Goal: Task Accomplishment & Management: Manage account settings

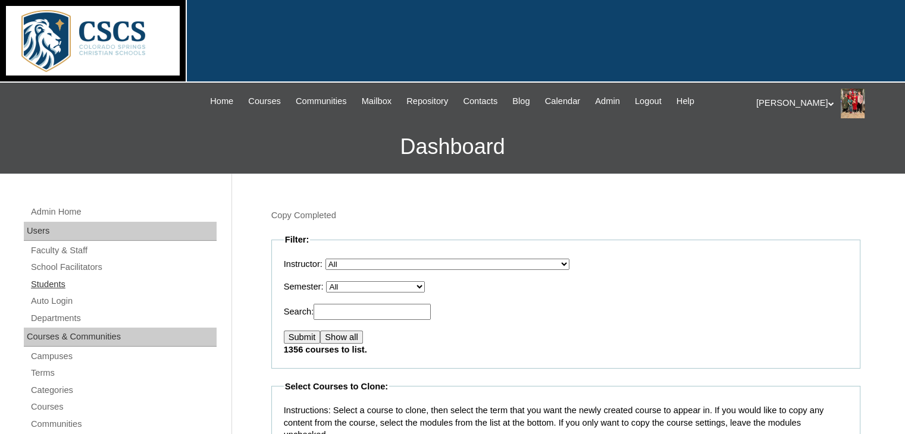
click at [62, 289] on link "Students" at bounding box center [123, 284] width 187 height 15
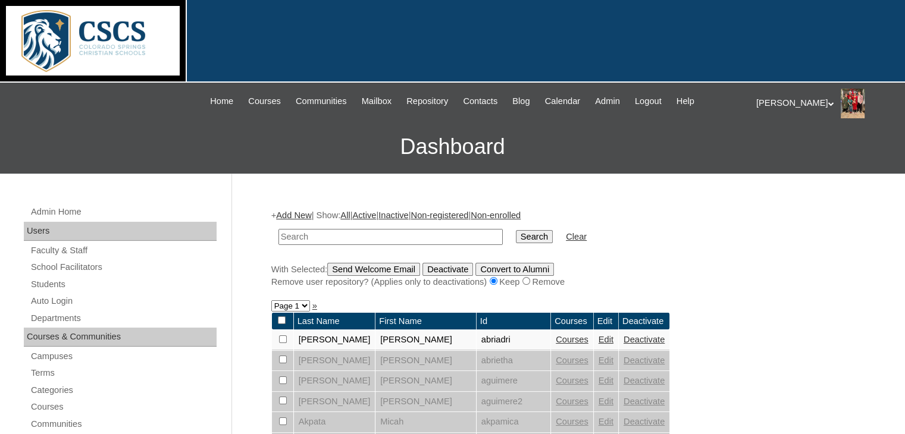
click at [333, 239] on input "text" at bounding box center [391, 237] width 224 height 16
type input "mcka"
click at [516, 230] on input "Search" at bounding box center [534, 236] width 37 height 13
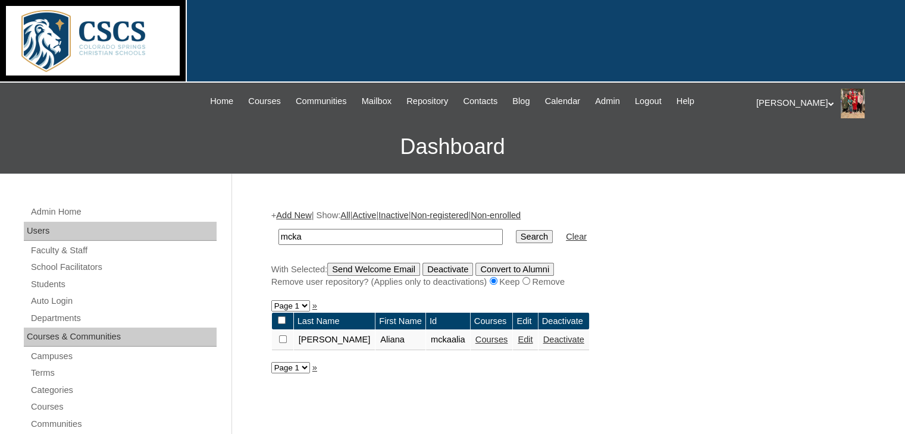
click at [518, 342] on link "Edit" at bounding box center [525, 340] width 15 height 10
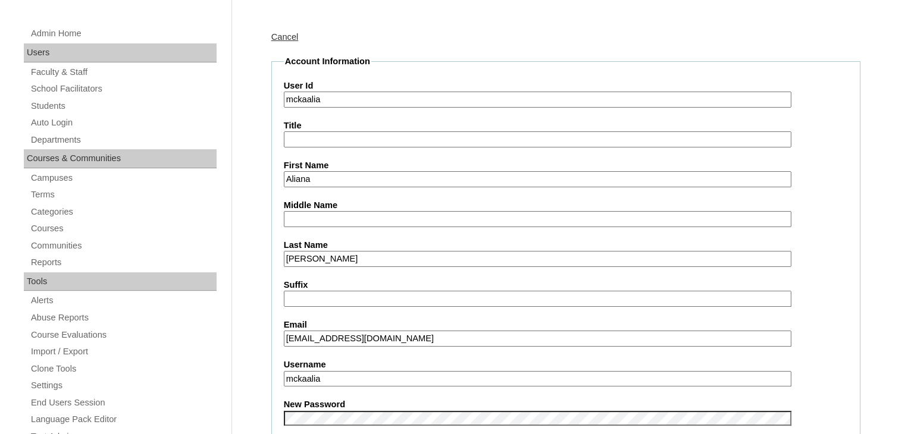
scroll to position [298, 0]
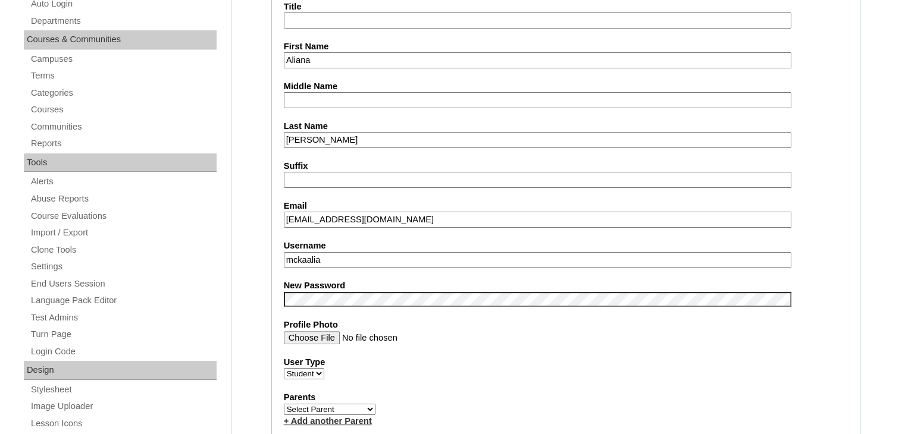
click at [336, 258] on input "mckaalia" at bounding box center [538, 260] width 508 height 16
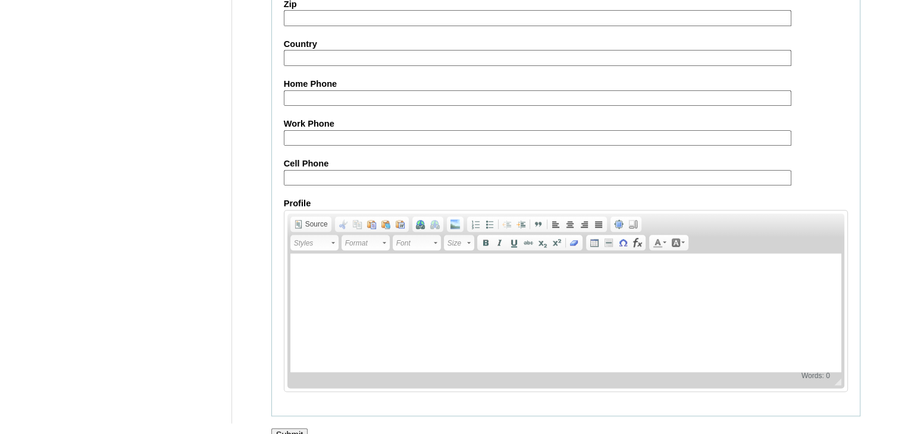
scroll to position [1393, 0]
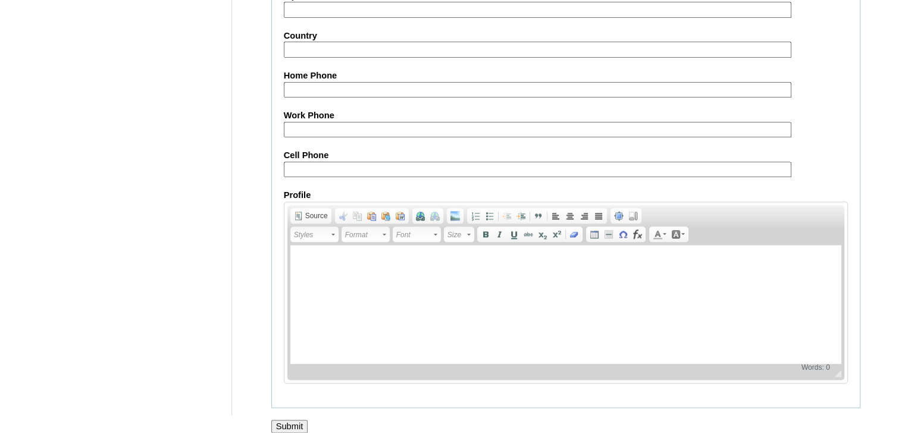
click at [290, 420] on input "Submit" at bounding box center [289, 426] width 37 height 13
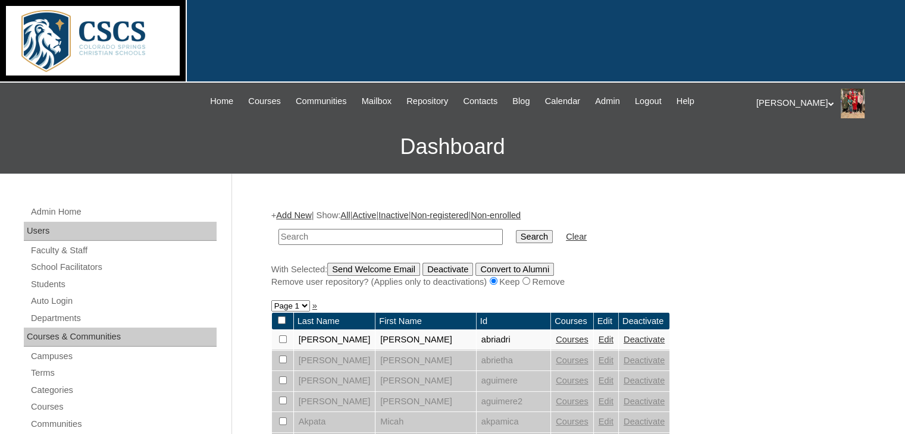
click at [782, 108] on div "[PERSON_NAME] My Profile My Settings Logout" at bounding box center [824, 104] width 137 height 30
click at [772, 157] on div "My Profile My Settings Logout" at bounding box center [791, 135] width 71 height 51
click at [804, 108] on div "[PERSON_NAME] My Profile My Settings Logout" at bounding box center [824, 104] width 137 height 30
click at [783, 151] on span "Logout" at bounding box center [778, 149] width 24 height 9
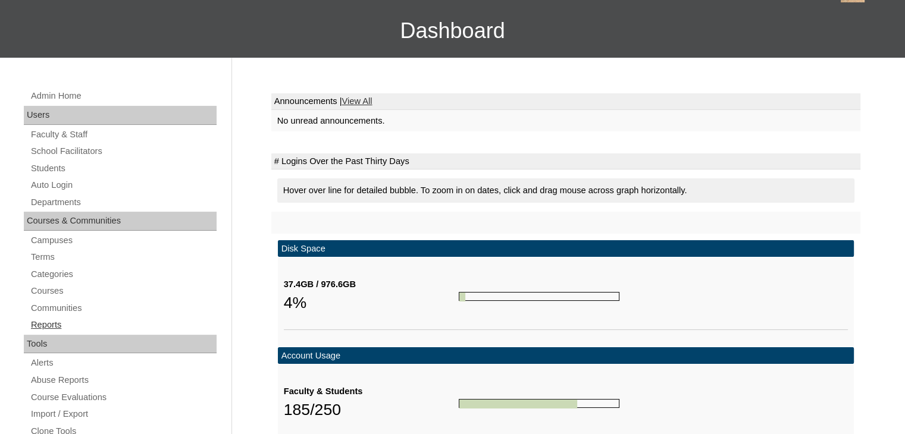
scroll to position [119, 0]
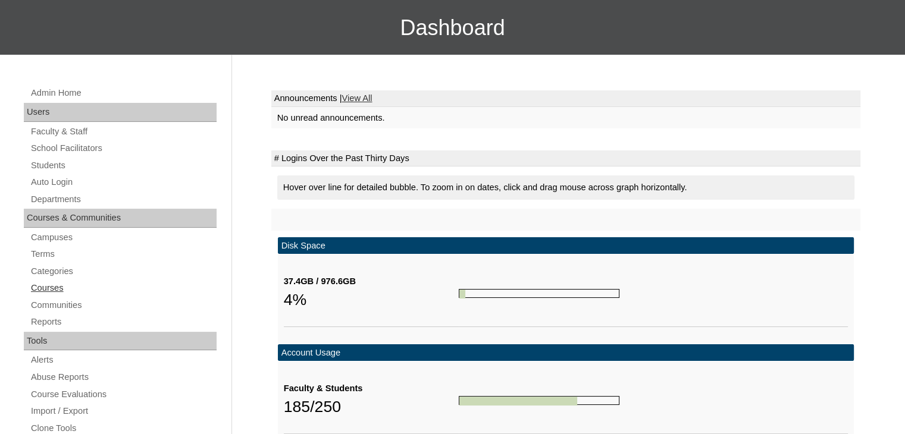
click at [51, 292] on link "Courses" at bounding box center [123, 288] width 187 height 15
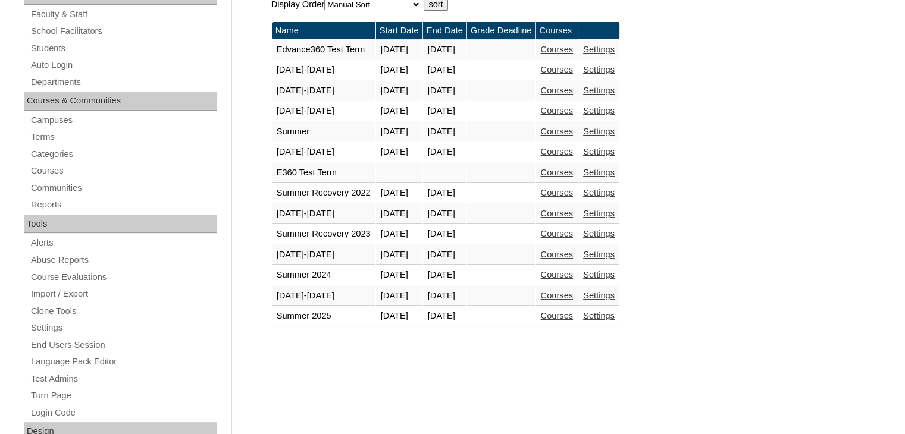
scroll to position [238, 0]
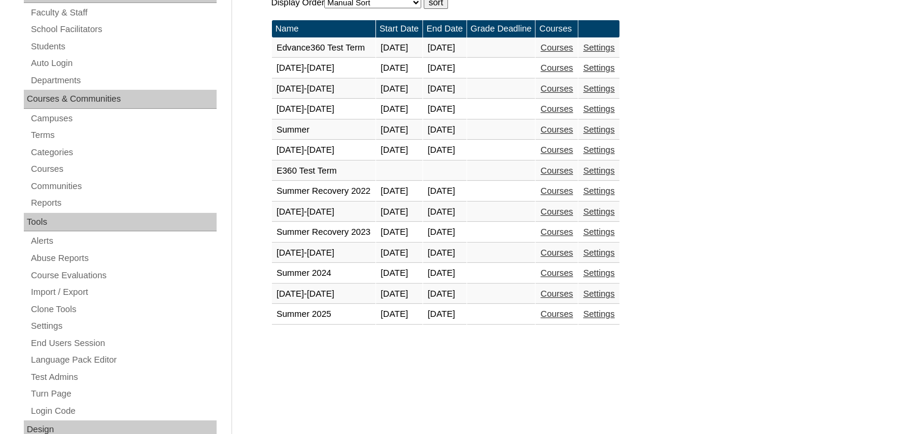
click at [573, 296] on link "Courses" at bounding box center [556, 294] width 33 height 10
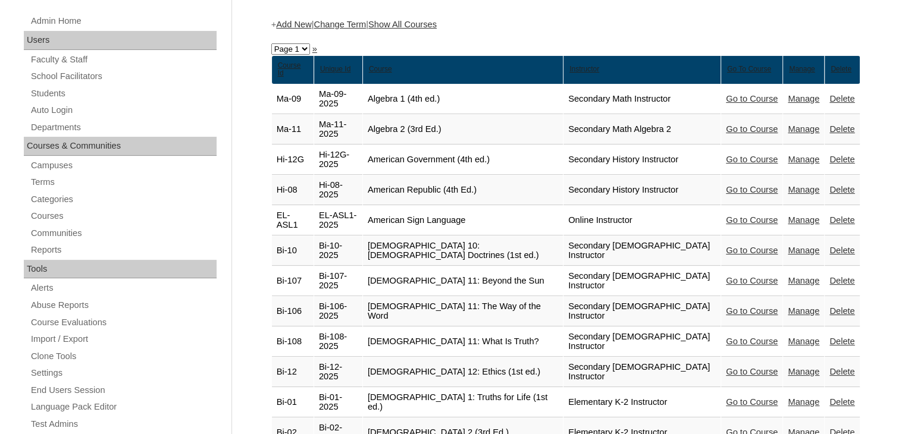
scroll to position [60, 0]
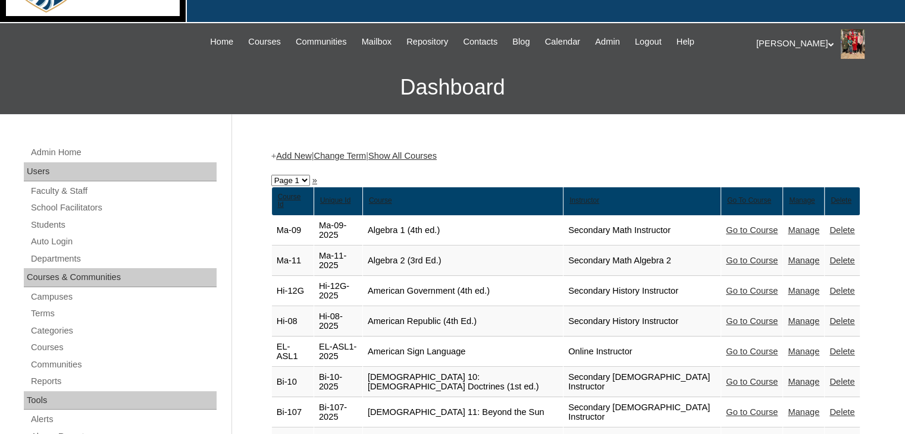
click at [417, 160] on link "Show All Courses" at bounding box center [402, 156] width 68 height 10
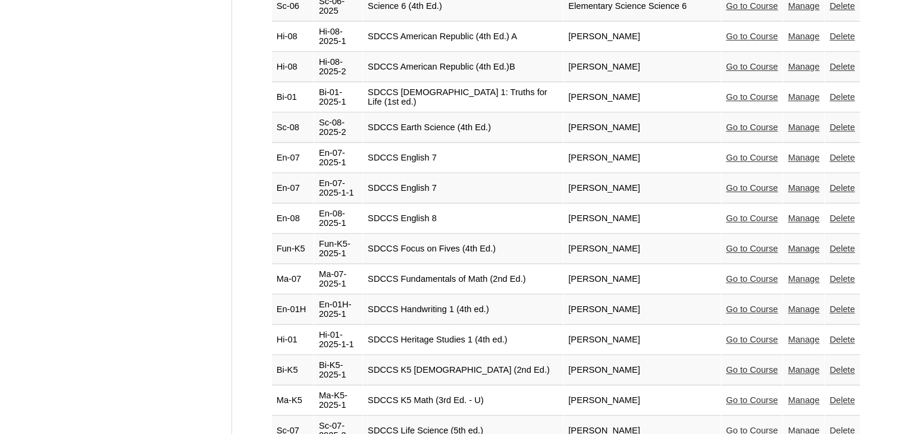
scroll to position [5654, 0]
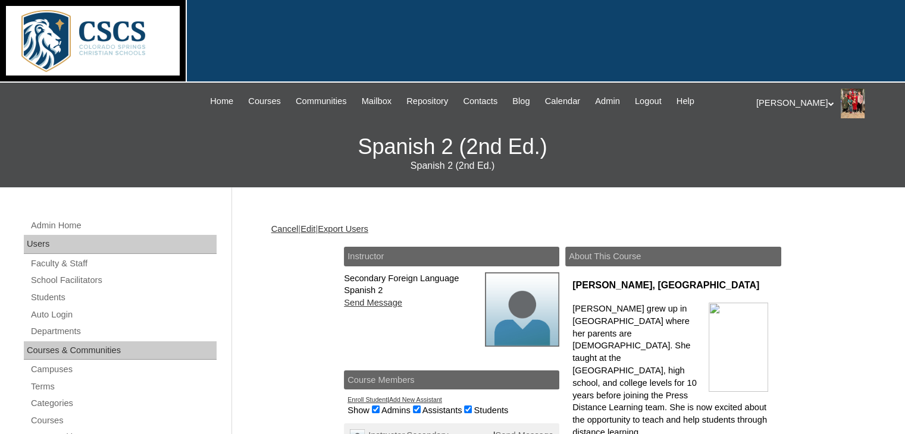
click at [315, 233] on link "Edit" at bounding box center [308, 229] width 15 height 10
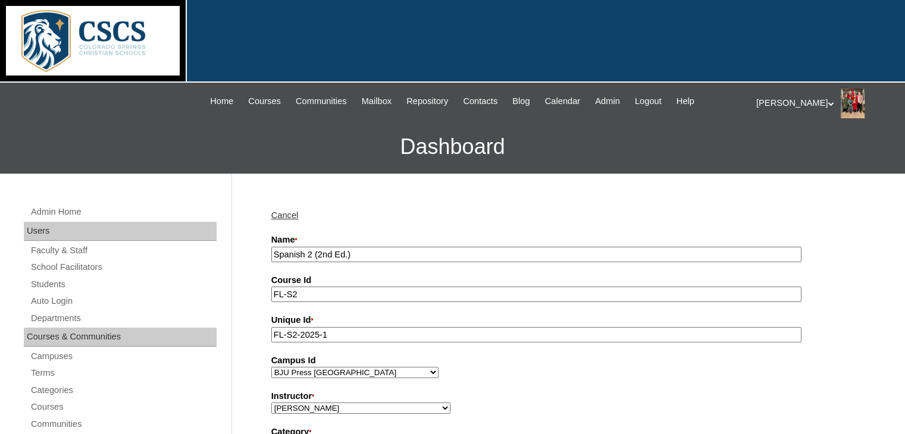
click at [272, 255] on input "Spanish 2 (2nd Ed.)" at bounding box center [536, 255] width 530 height 16
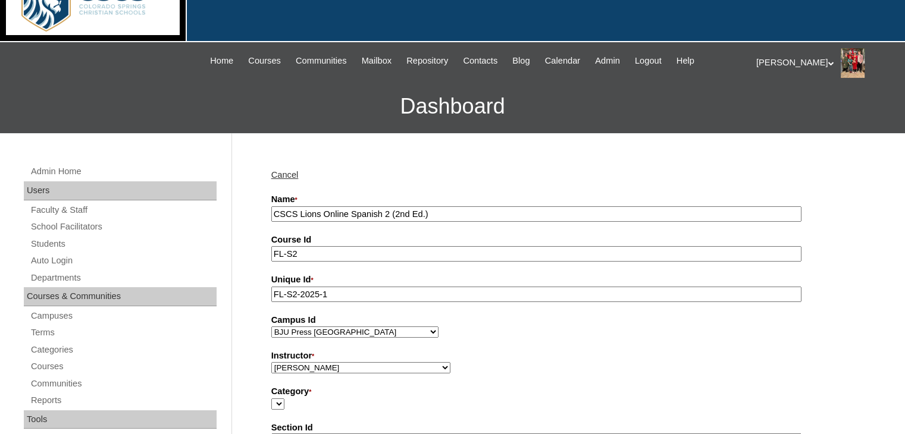
scroll to position [60, 0]
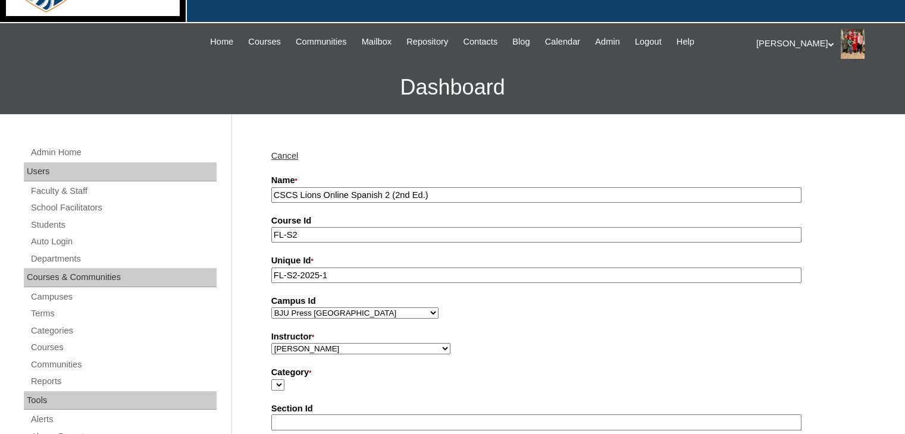
type input "CSCS Lions Online Spanish 2 (2nd Ed.)"
click at [375, 349] on select "Abriam, Mike Admin, E360 Admin, Limelight Baade, Ryan Boland, Allison Brooks, H…" at bounding box center [360, 348] width 179 height 11
select select "59831"
click at [271, 343] on select "Abriam, Mike Admin, E360 Admin, Limelight Baade, Ryan Boland, Allison Brooks, H…" at bounding box center [360, 348] width 179 height 11
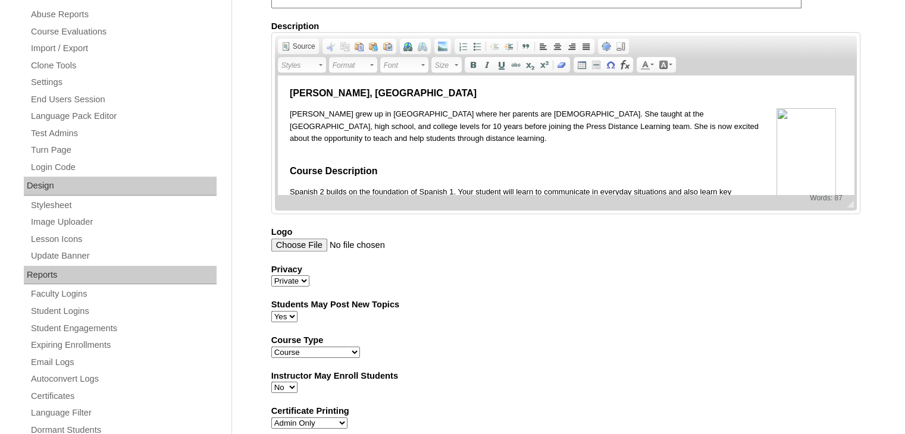
scroll to position [476, 0]
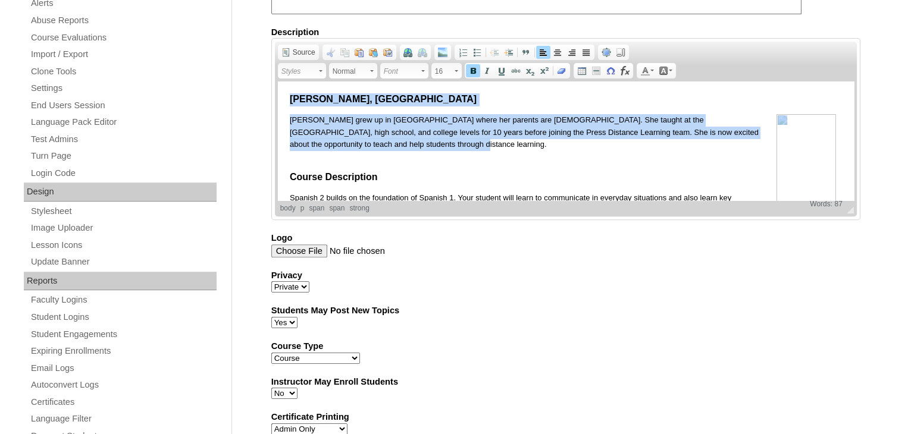
drag, startPoint x: 417, startPoint y: 151, endPoint x: 275, endPoint y: 95, distance: 152.9
click at [277, 95] on html "Mrs. Aida Kuhlewind, MS Mrs. Kuhlewind grew up in Venezuela where her parents a…" at bounding box center [565, 155] width 576 height 147
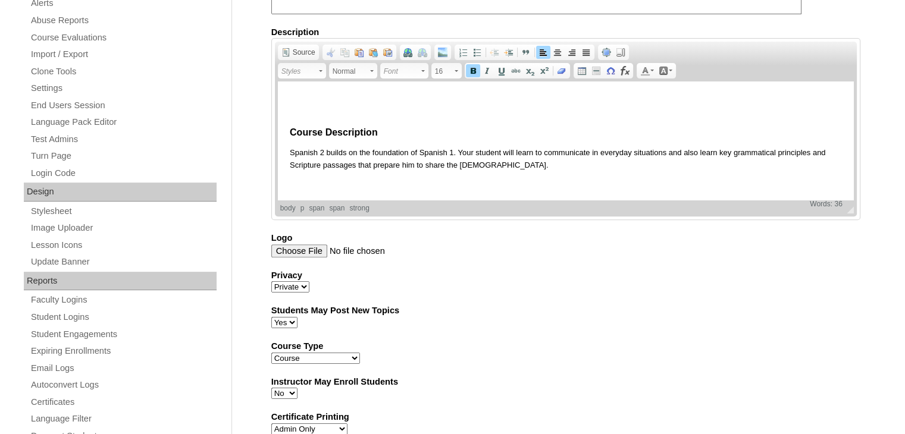
click at [289, 130] on span "Course Description" at bounding box center [333, 132] width 88 height 10
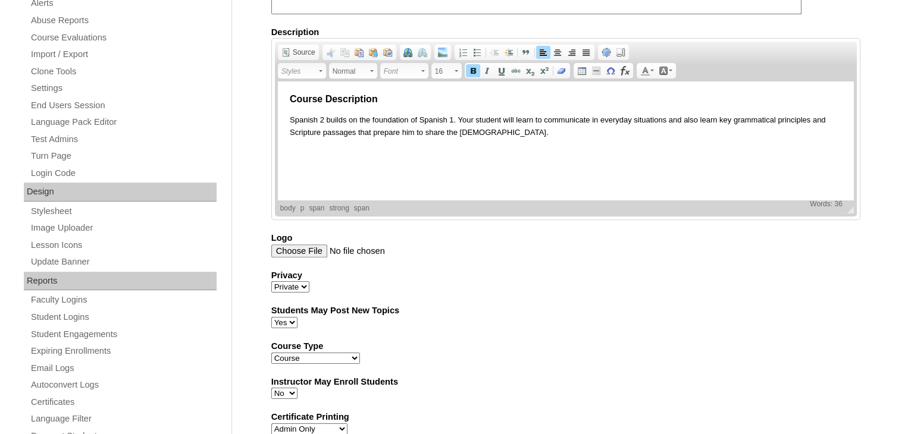
click at [265, 170] on div "Cancel Name * CSCS Lions Online Spanish 2 (2nd Ed.) Course Id FL-S2 Unique Id *…" at bounding box center [562, 211] width 595 height 981
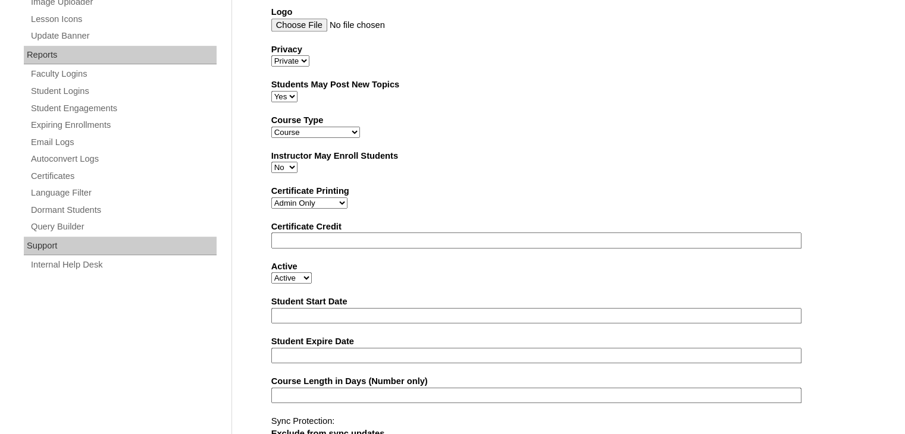
scroll to position [751, 0]
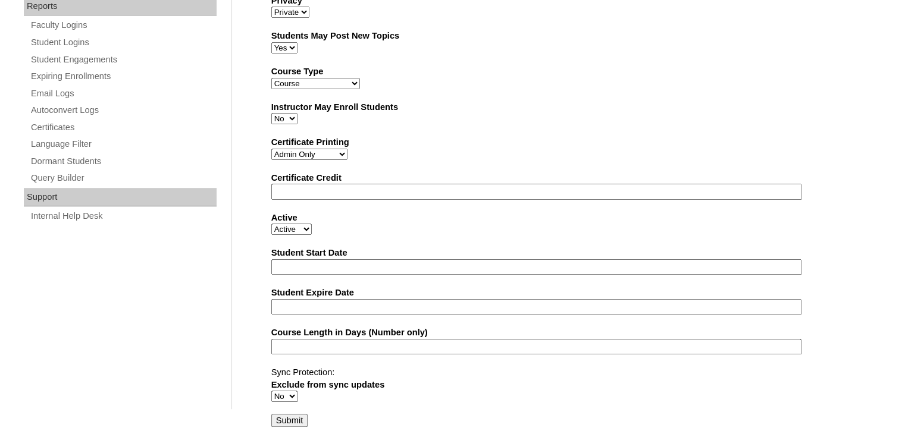
click at [287, 416] on input "Submit" at bounding box center [289, 420] width 37 height 13
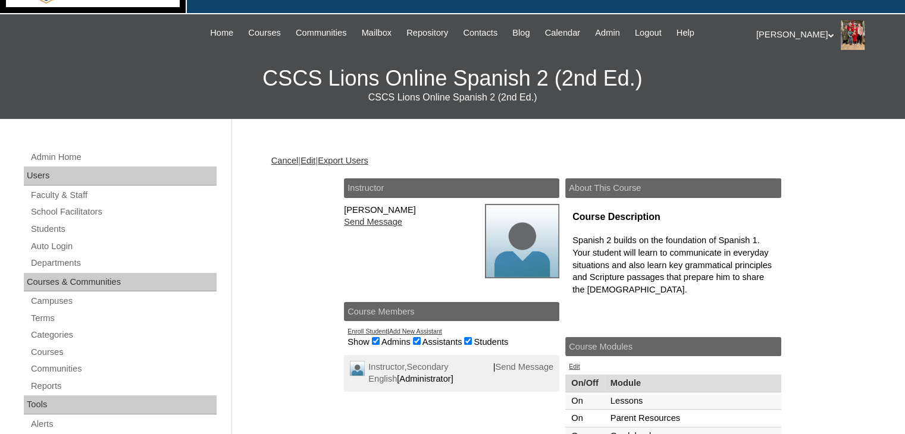
scroll to position [119, 0]
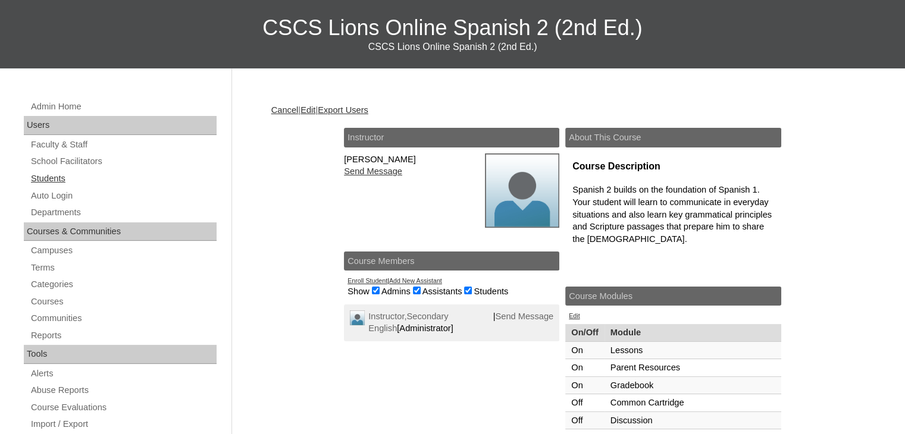
click at [45, 179] on link "Students" at bounding box center [123, 178] width 187 height 15
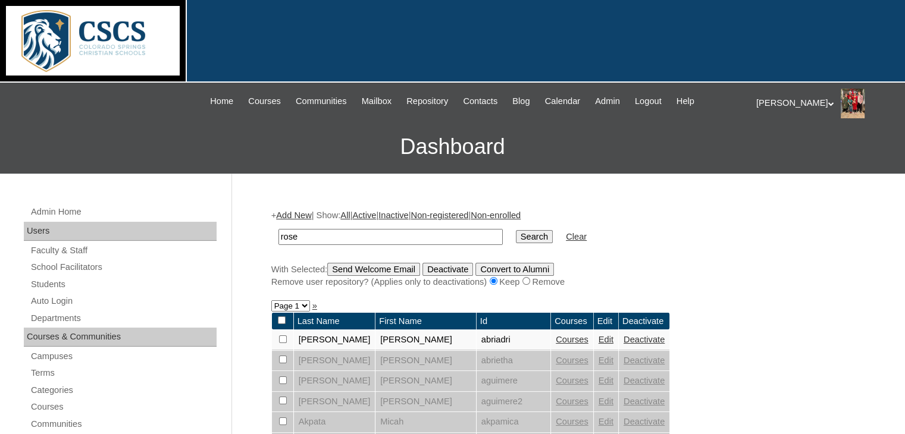
type input "rose"
click at [516, 230] on input "Search" at bounding box center [534, 236] width 37 height 13
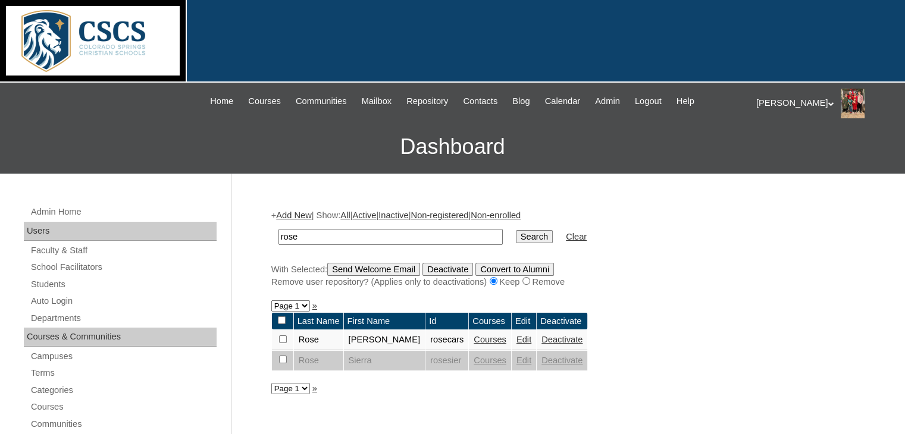
click at [474, 342] on link "Courses" at bounding box center [490, 340] width 33 height 10
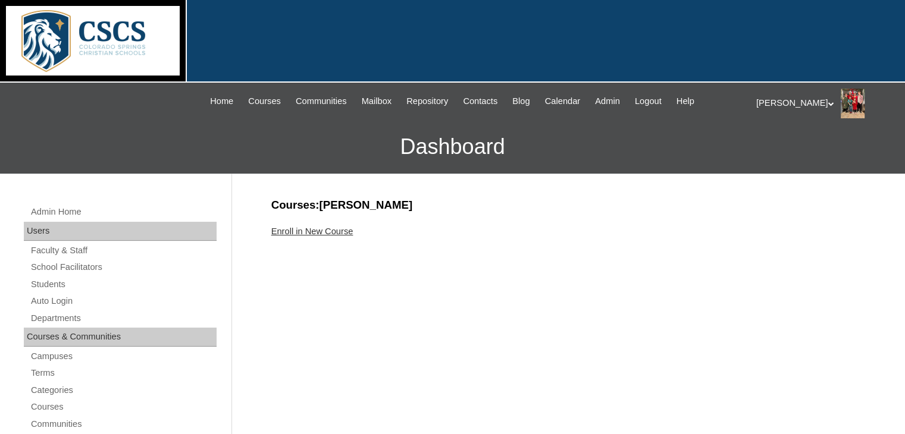
click at [312, 233] on link "Enroll in New Course" at bounding box center [312, 232] width 82 height 10
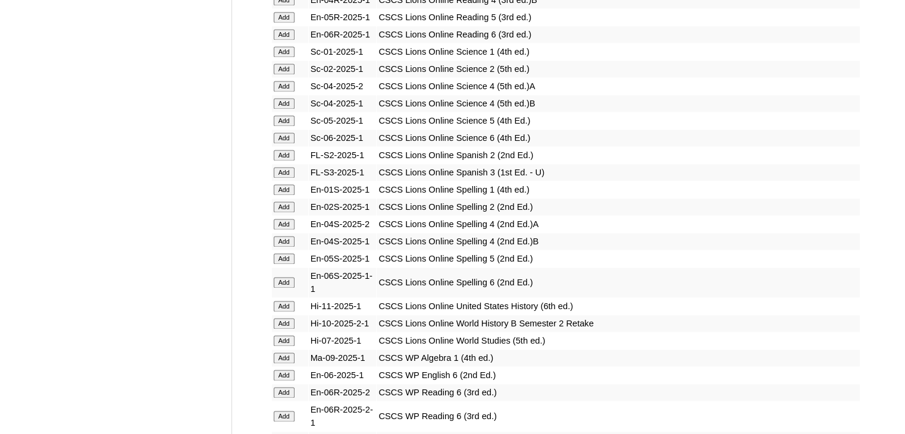
scroll to position [1726, 0]
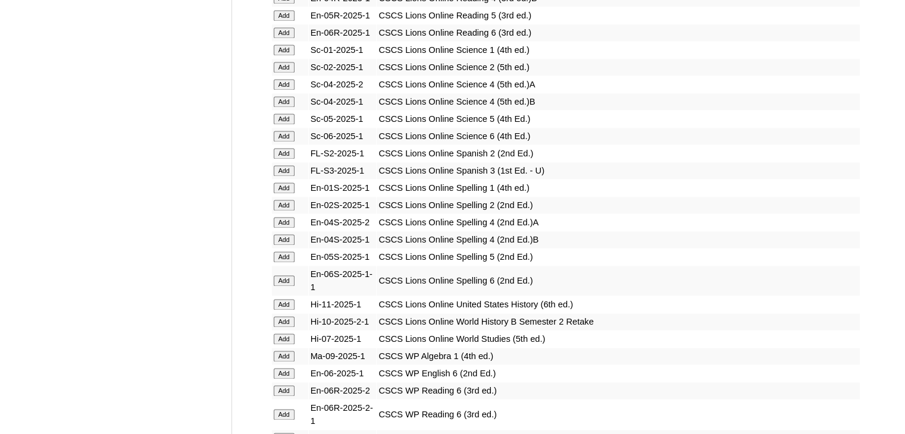
click at [283, 145] on td "Add" at bounding box center [290, 153] width 36 height 17
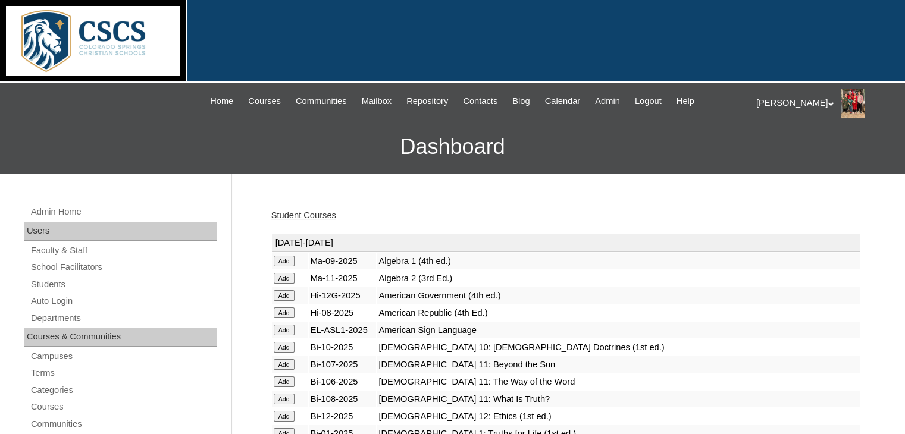
click at [318, 220] on link "Student Courses" at bounding box center [303, 216] width 65 height 10
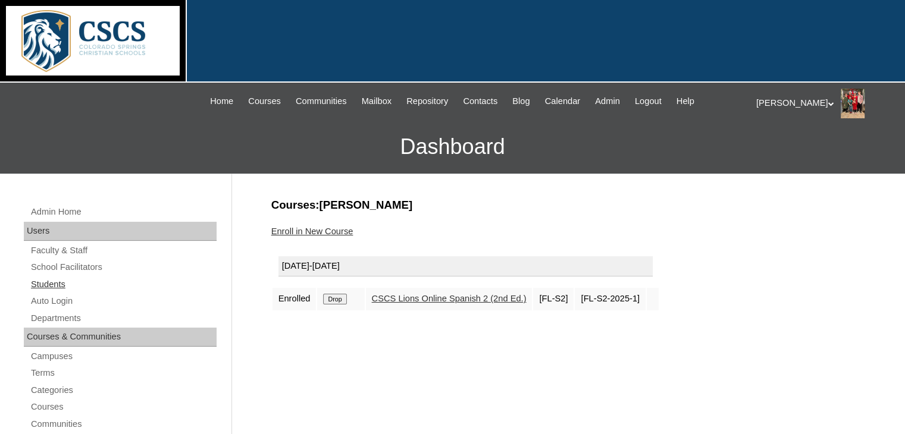
click at [39, 290] on link "Students" at bounding box center [123, 284] width 187 height 15
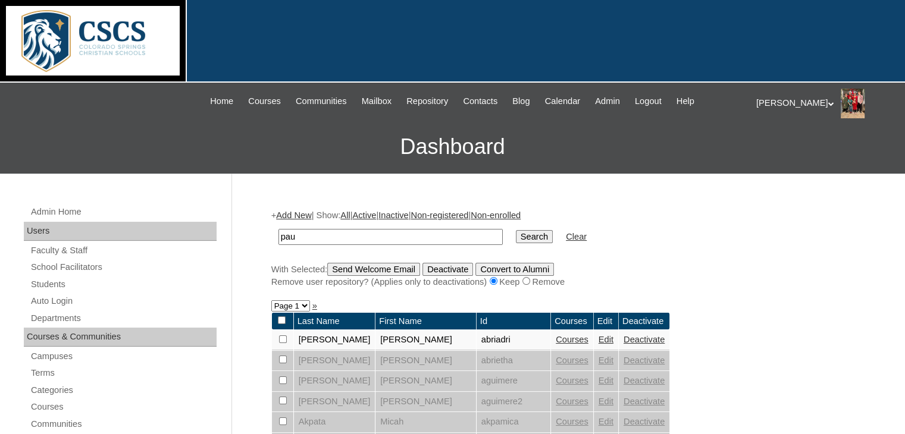
type input "pau"
click at [805, 107] on div "Stephanie My Profile My Settings Logout" at bounding box center [824, 104] width 137 height 30
click at [783, 155] on li "Logout" at bounding box center [792, 149] width 57 height 15
click at [786, 108] on div "Stephanie My Profile My Settings Logout" at bounding box center [824, 104] width 137 height 30
click at [781, 152] on span "Logout" at bounding box center [778, 149] width 24 height 9
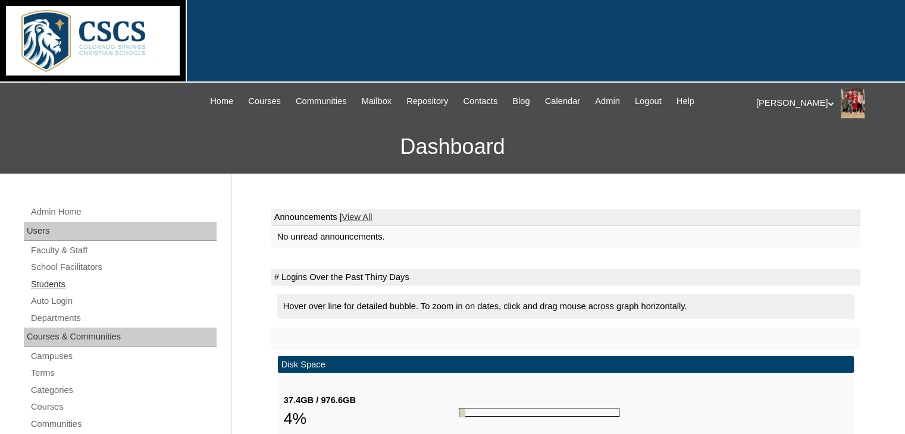
click at [77, 285] on link "Students" at bounding box center [123, 284] width 187 height 15
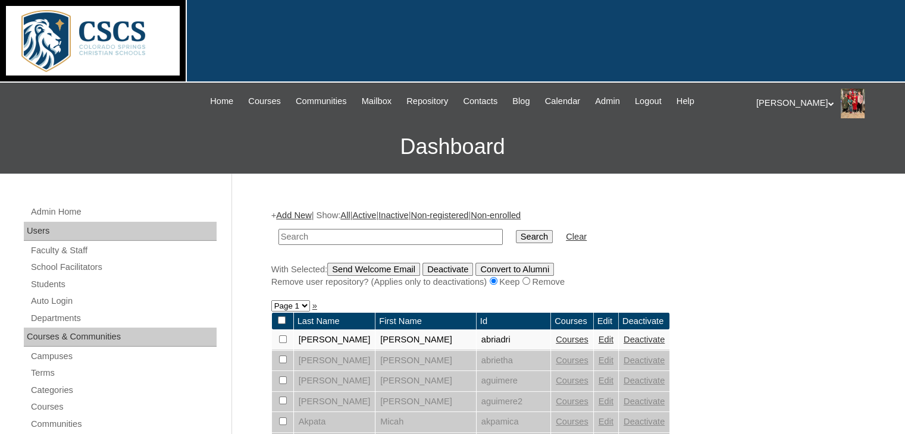
click at [345, 234] on input "text" at bounding box center [391, 237] width 224 height 16
type input "[PERSON_NAME]"
click at [516, 230] on input "Search" at bounding box center [534, 236] width 37 height 13
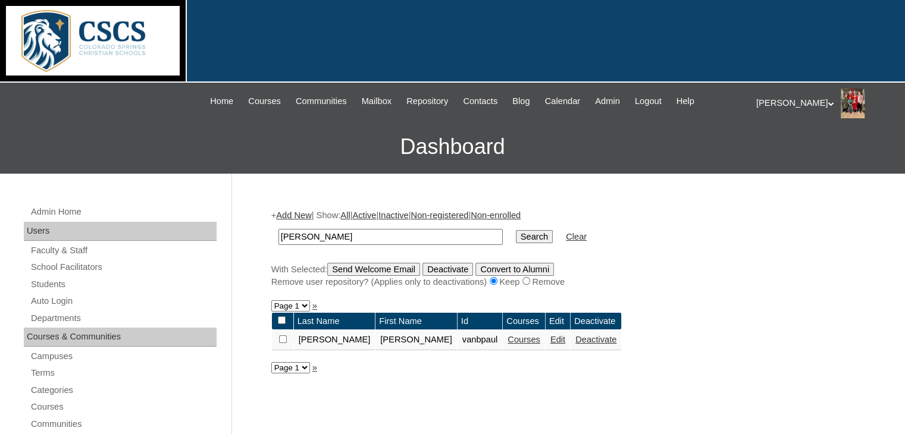
click at [551, 342] on link "Edit" at bounding box center [558, 340] width 15 height 10
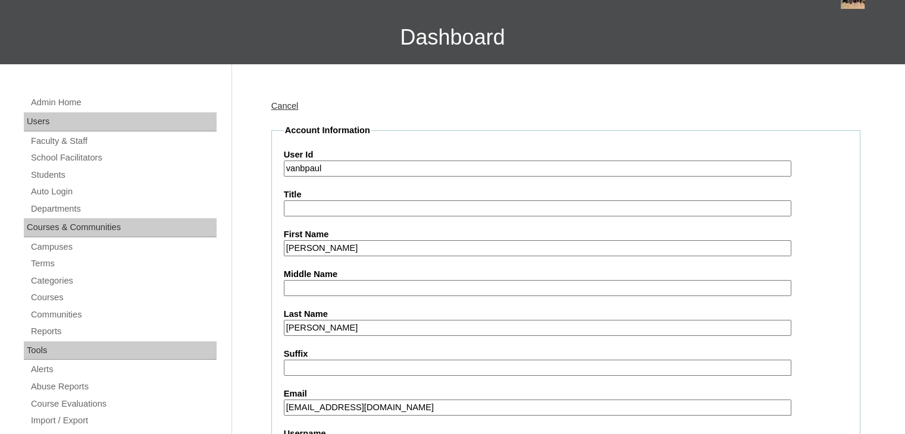
scroll to position [179, 0]
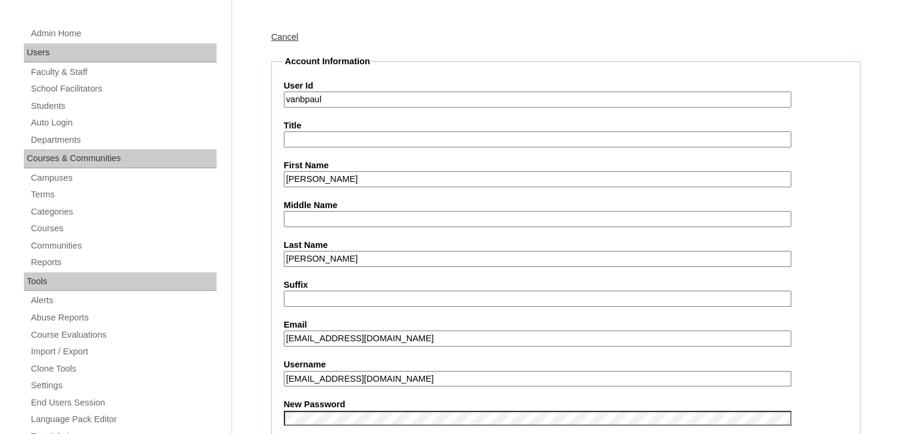
click at [402, 337] on input "vanbpaul@cscslions.org" at bounding box center [538, 339] width 508 height 16
click at [391, 379] on input "vanbpaul@cscslions.org" at bounding box center [538, 379] width 508 height 16
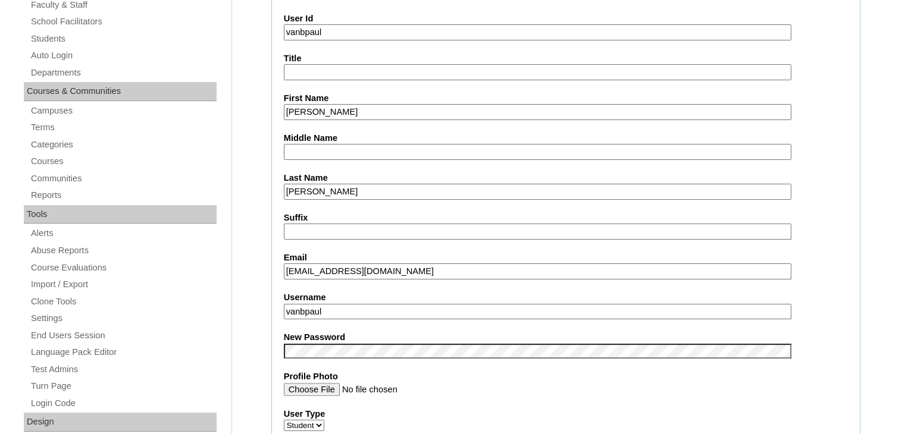
scroll to position [298, 0]
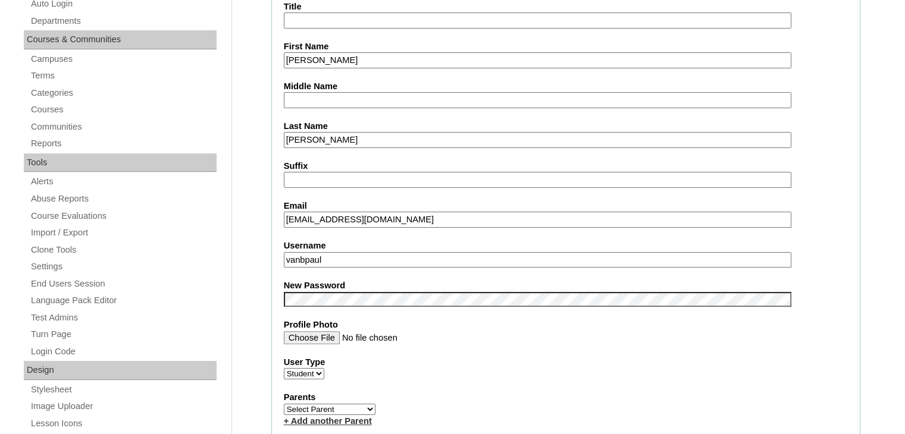
type input "vanbpaul"
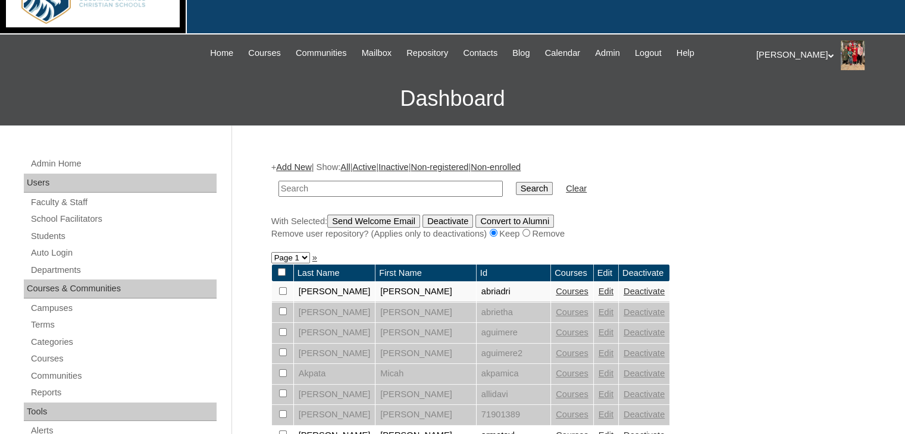
scroll to position [119, 0]
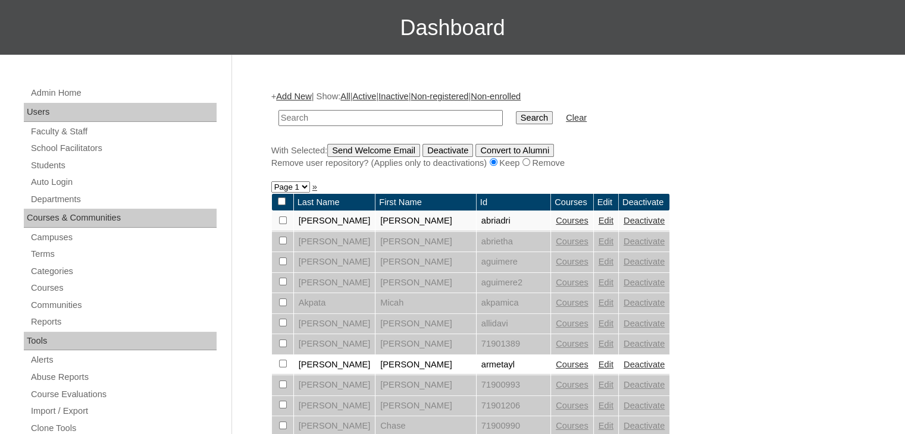
click at [312, 117] on input "text" at bounding box center [391, 118] width 224 height 16
type input "gibson"
click at [516, 111] on input "Search" at bounding box center [534, 117] width 37 height 13
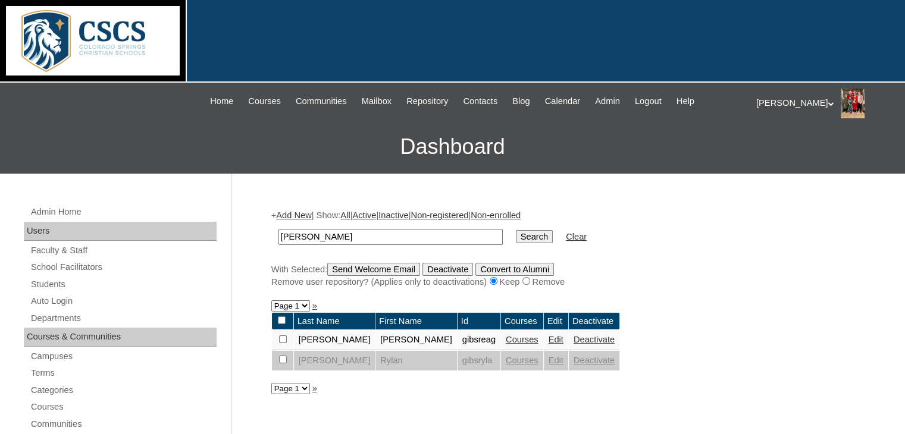
click at [506, 342] on link "Courses" at bounding box center [522, 340] width 33 height 10
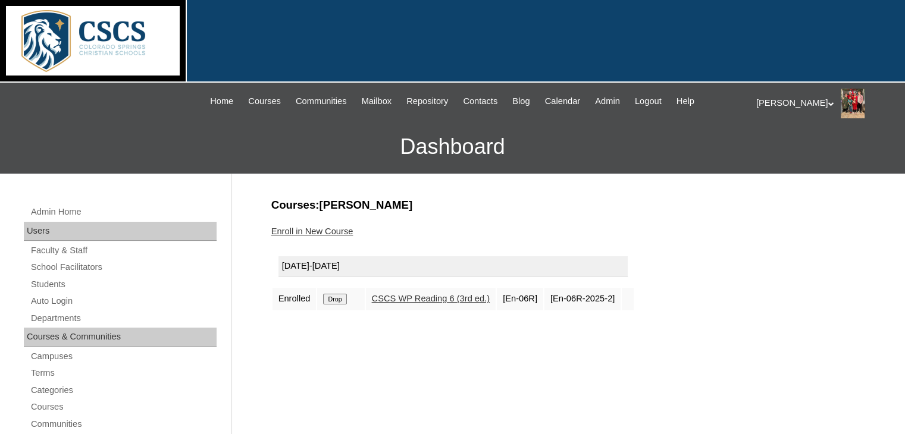
click at [309, 232] on link "Enroll in New Course" at bounding box center [312, 232] width 82 height 10
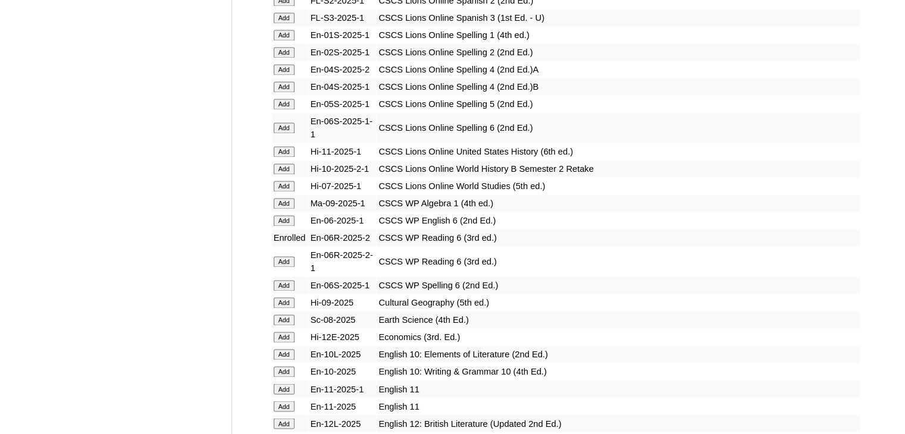
scroll to position [1964, 0]
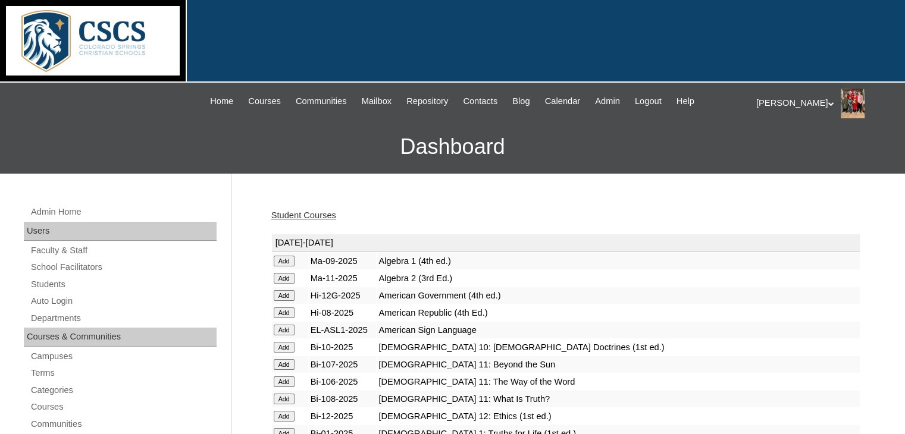
click at [324, 217] on link "Student Courses" at bounding box center [303, 216] width 65 height 10
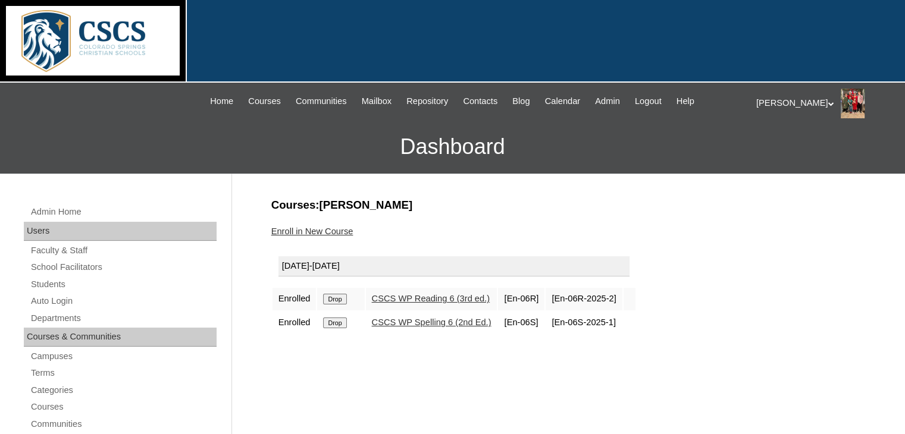
click at [326, 236] on div "Enroll in New Course" at bounding box center [565, 232] width 589 height 12
click at [347, 232] on link "Enroll in New Course" at bounding box center [312, 232] width 82 height 10
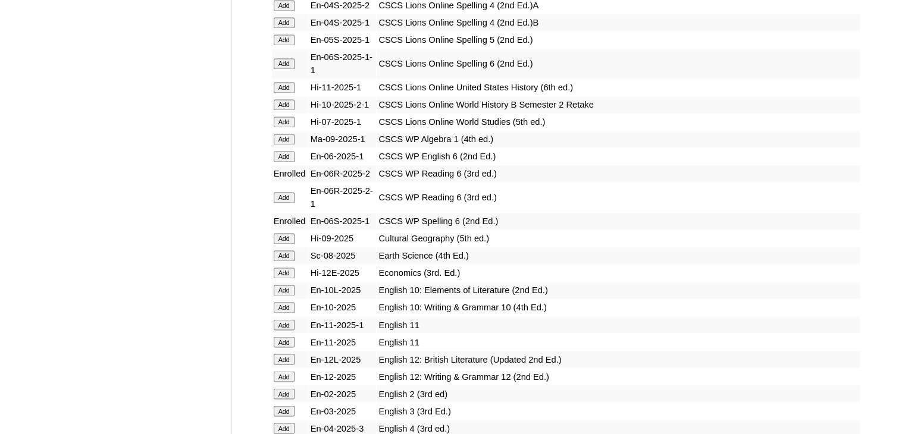
scroll to position [1964, 0]
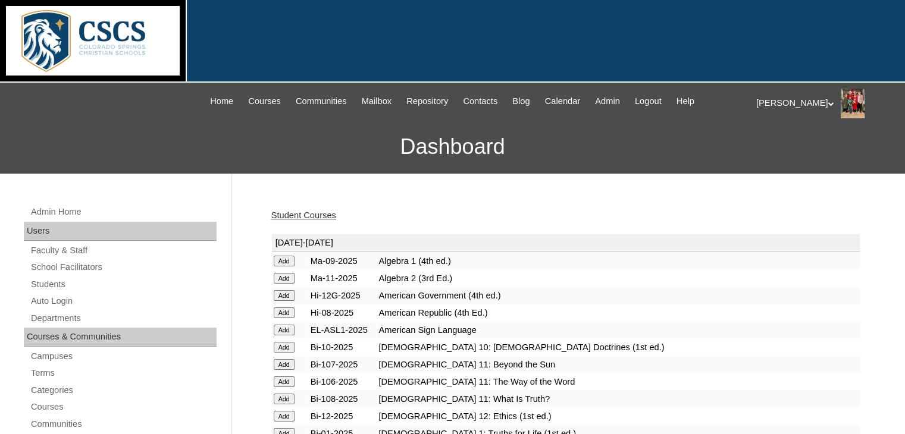
click at [787, 108] on div "Stephanie My Profile My Settings Logout" at bounding box center [824, 104] width 137 height 30
click at [778, 155] on li "Logout" at bounding box center [792, 149] width 57 height 15
click at [793, 109] on div "Stephanie My Profile My Settings Logout" at bounding box center [824, 104] width 137 height 30
click at [780, 151] on span "Logout" at bounding box center [778, 149] width 24 height 9
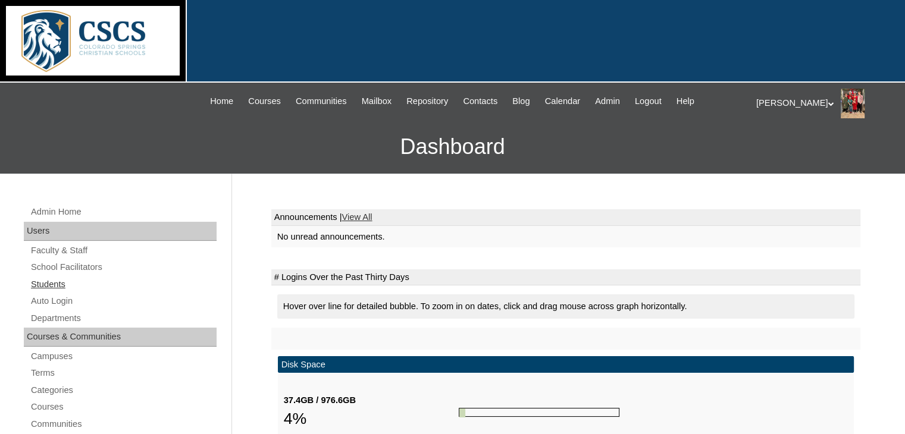
click at [54, 286] on link "Students" at bounding box center [123, 284] width 187 height 15
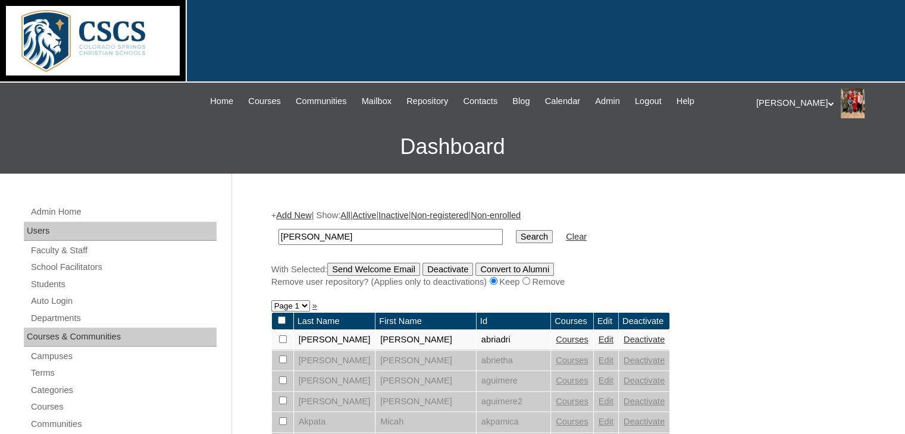
type input "[PERSON_NAME]"
click at [516, 230] on input "Search" at bounding box center [534, 236] width 37 height 13
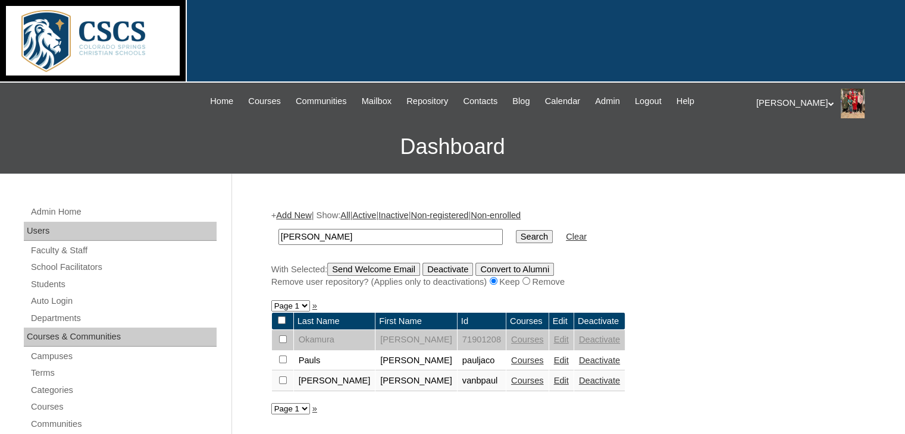
click at [554, 384] on link "Edit" at bounding box center [561, 381] width 15 height 10
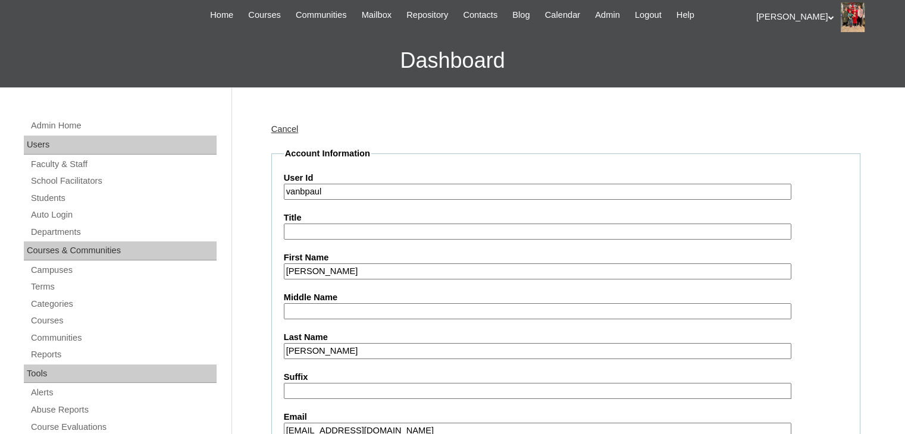
scroll to position [238, 0]
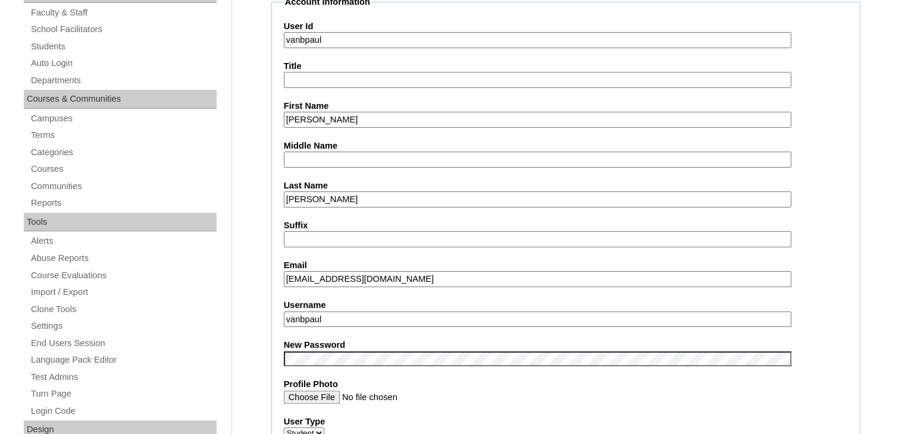
drag, startPoint x: 401, startPoint y: 283, endPoint x: 224, endPoint y: 287, distance: 177.4
type input "vanbpaul@cscslions.org"
click at [336, 315] on input "vanbpaul" at bounding box center [538, 320] width 508 height 16
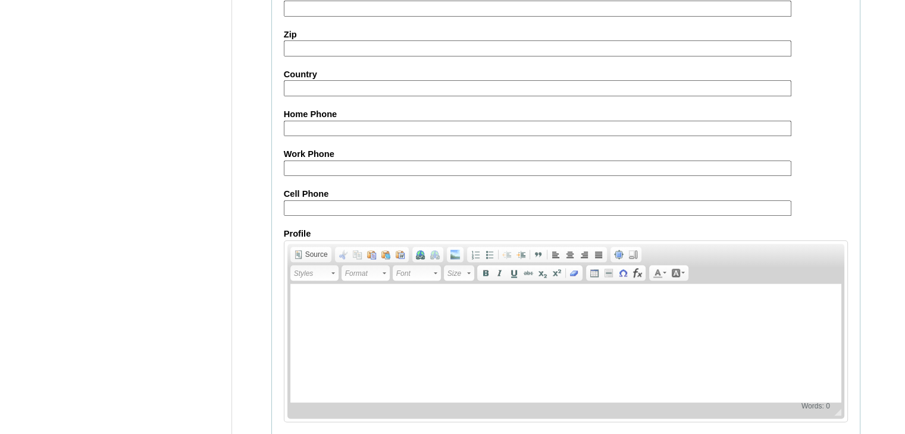
scroll to position [1393, 0]
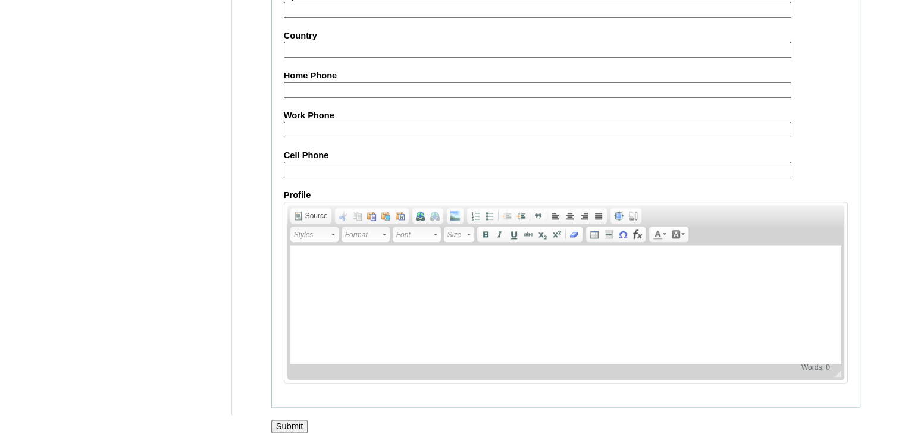
click at [280, 420] on input "Submit" at bounding box center [289, 426] width 37 height 13
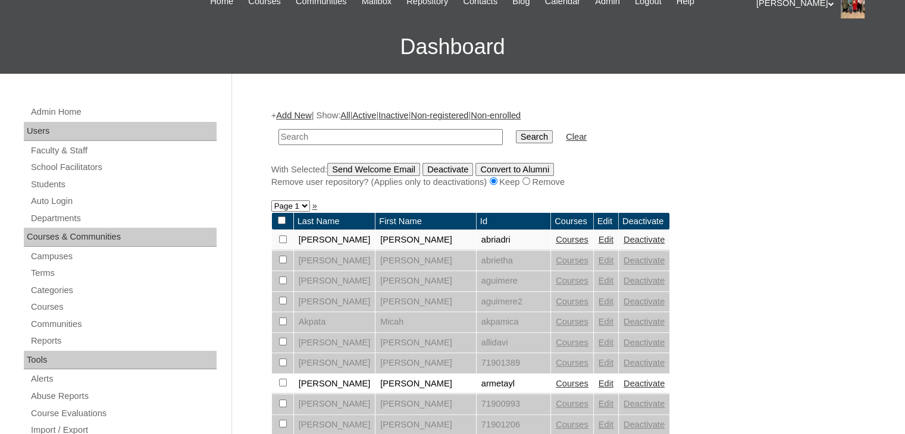
scroll to position [119, 0]
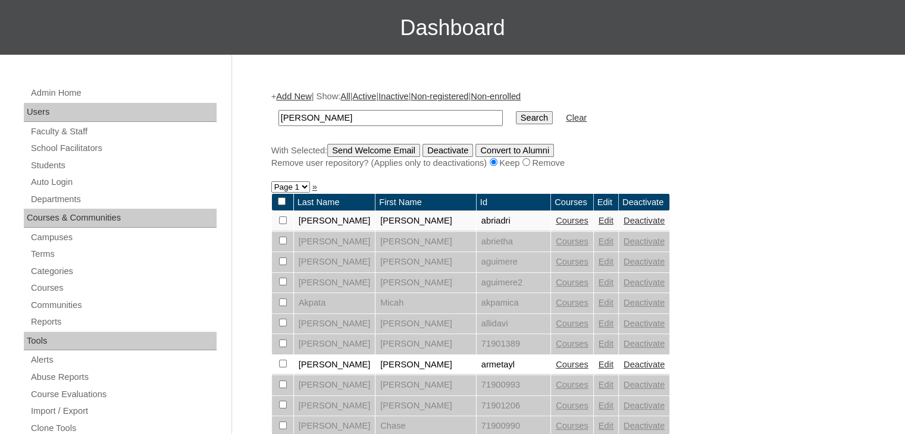
type input "paul"
click at [516, 117] on input "Search" at bounding box center [534, 117] width 37 height 13
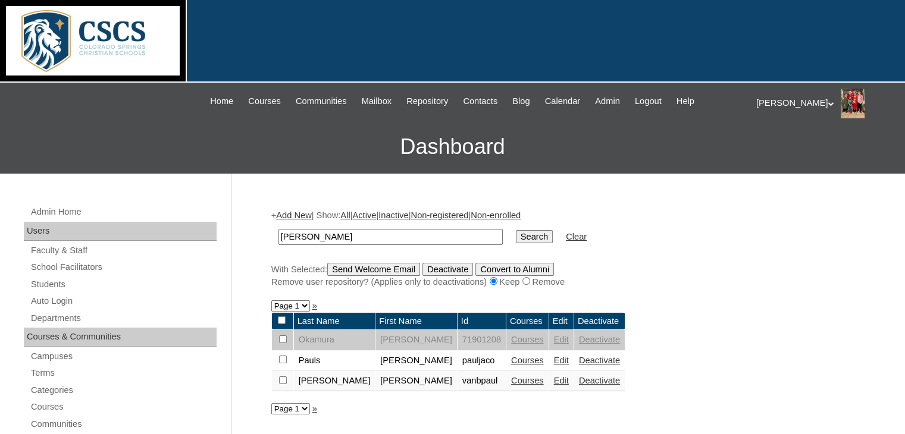
click at [554, 383] on link "Edit" at bounding box center [561, 381] width 15 height 10
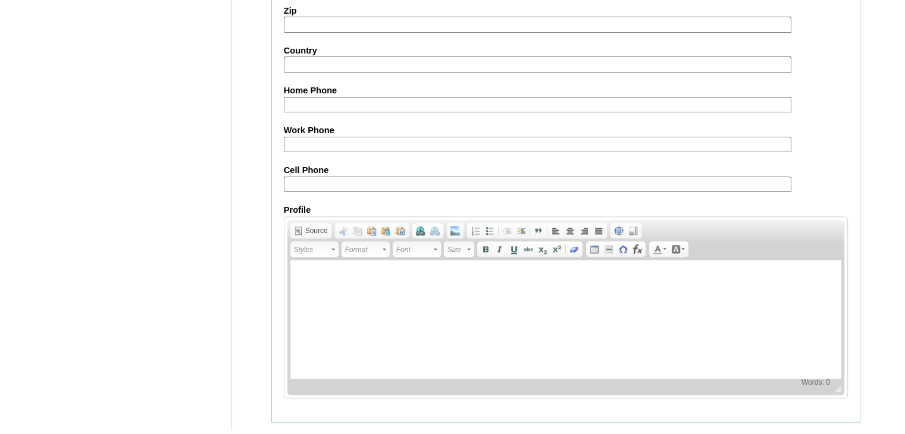
scroll to position [1393, 0]
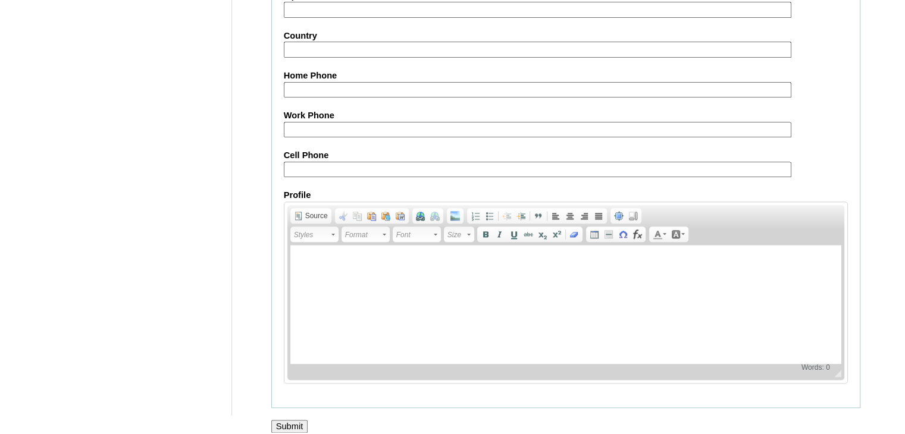
click at [282, 421] on input "Submit" at bounding box center [289, 426] width 37 height 13
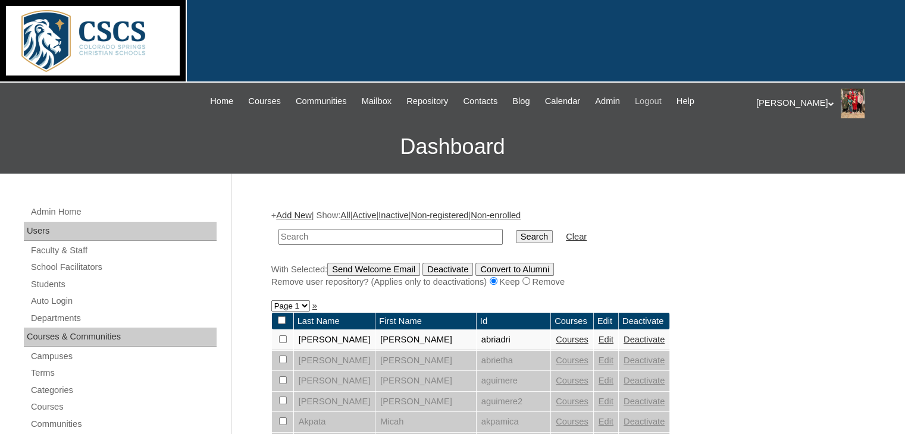
click at [662, 107] on span "Logout" at bounding box center [648, 102] width 27 height 14
